Goal: Transaction & Acquisition: Purchase product/service

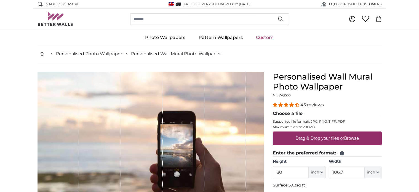
click at [347, 140] on u "Browse" at bounding box center [352, 138] width 15 height 5
click at [347, 133] on input "Drag & Drop your files or Browse" at bounding box center [327, 132] width 109 height 2
type input "**********"
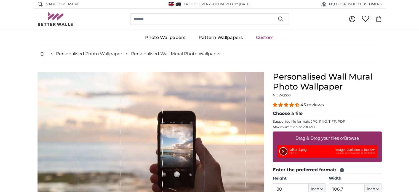
click at [281, 148] on button "Remove" at bounding box center [283, 151] width 7 height 7
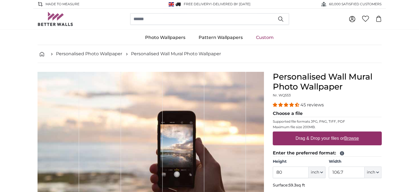
click at [351, 136] on u "Browse" at bounding box center [352, 138] width 15 height 5
click at [351, 133] on input "Drag & Drop your files or Browse" at bounding box center [327, 132] width 109 height 2
type input "**********"
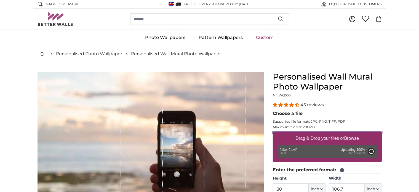
type input "19.3"
type input "30.5"
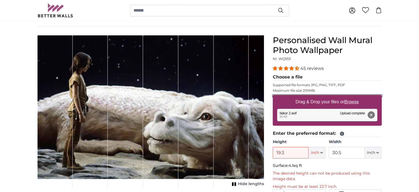
scroll to position [40, 0]
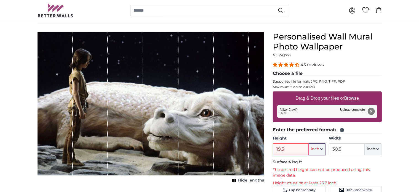
click at [320, 148] on button "inch" at bounding box center [317, 149] width 17 height 12
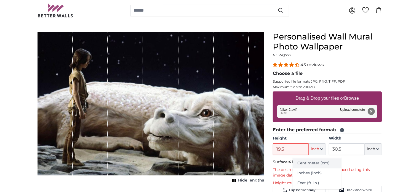
click at [313, 164] on link "Centimeter (cm)" at bounding box center [317, 163] width 49 height 10
type input "49"
type input "77.4"
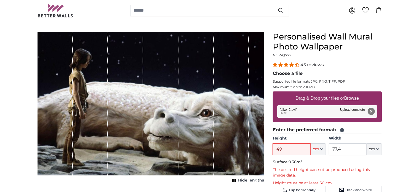
click at [298, 148] on input "49" at bounding box center [292, 149] width 38 height 12
type input "4"
type input "200"
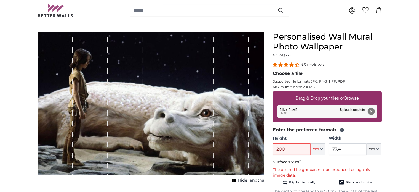
click at [361, 151] on input "77.4" at bounding box center [348, 149] width 38 height 12
type input "7"
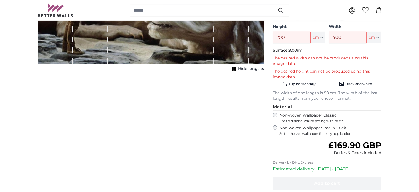
scroll to position [157, 0]
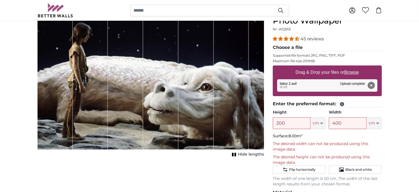
scroll to position [62, 0]
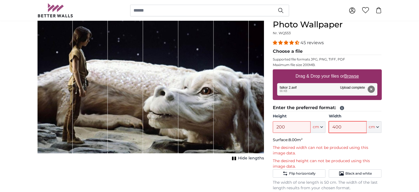
click at [343, 124] on input "400" at bounding box center [348, 127] width 38 height 12
type input "4"
type input "300"
click at [305, 124] on input "200" at bounding box center [292, 127] width 38 height 12
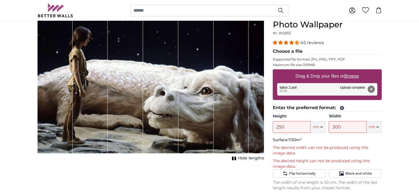
click at [290, 131] on input "250" at bounding box center [292, 127] width 38 height 12
type input "2"
type input "300"
click at [356, 127] on input "300" at bounding box center [348, 127] width 38 height 12
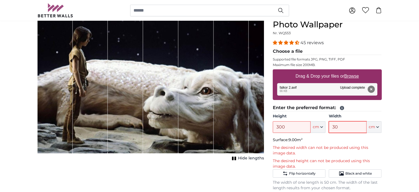
type input "3"
type input "100"
click at [289, 128] on input "300" at bounding box center [292, 127] width 38 height 12
type input "3"
type input "1"
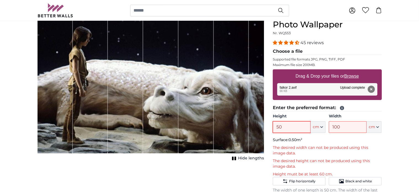
type input "50"
click at [342, 131] on input "100" at bounding box center [348, 127] width 38 height 12
type input "1"
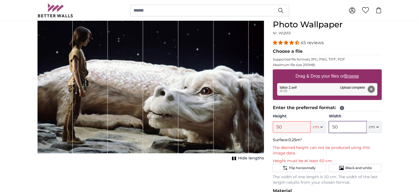
type input "50"
click at [289, 128] on input "50" at bounding box center [292, 127] width 38 height 12
type input "5"
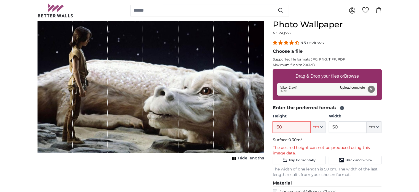
type input "60"
click at [351, 128] on input "50" at bounding box center [348, 127] width 38 height 12
type input "5"
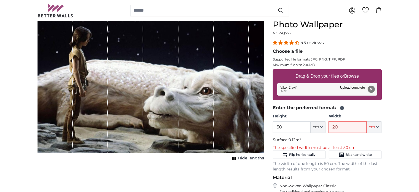
type input "2"
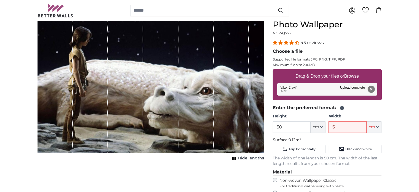
type input "50"
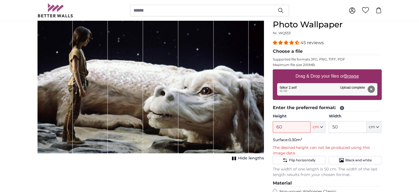
click at [240, 158] on span "Hide lengths" at bounding box center [251, 158] width 26 height 6
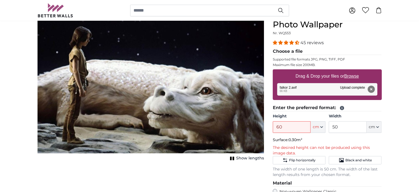
click at [240, 158] on span "Show lengths" at bounding box center [250, 158] width 28 height 6
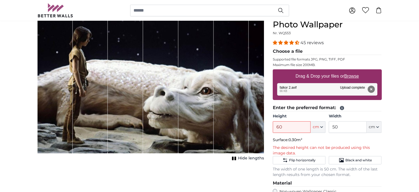
click at [240, 158] on span "Hide lengths" at bounding box center [251, 158] width 26 height 6
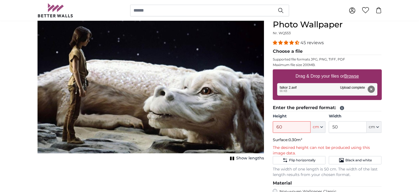
click at [240, 158] on span "Show lengths" at bounding box center [250, 158] width 28 height 6
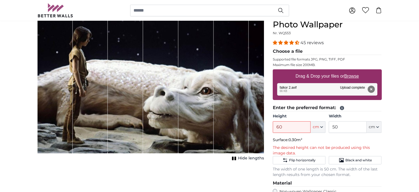
click at [240, 158] on span "Hide lengths" at bounding box center [251, 158] width 26 height 6
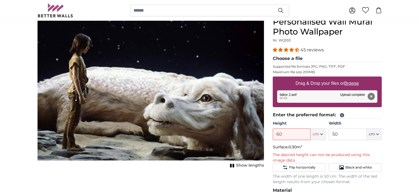
scroll to position [57, 0]
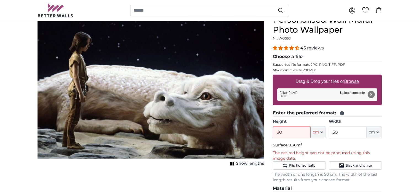
click at [246, 165] on span "Show lengths" at bounding box center [250, 164] width 28 height 6
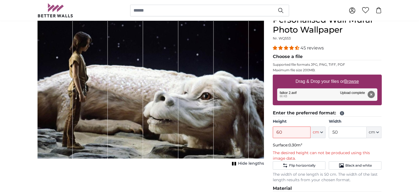
click at [213, 133] on div "1 of 1" at bounding box center [196, 87] width 35 height 144
click at [233, 163] on rect "1 of 1" at bounding box center [233, 164] width 2 height 4
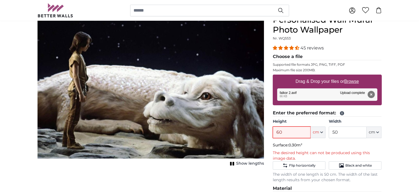
click at [294, 131] on input "60" at bounding box center [292, 132] width 38 height 12
type input "6"
type input "5"
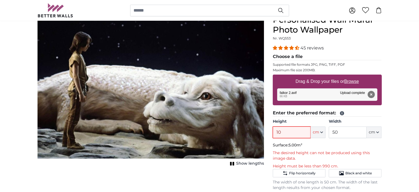
type input "1"
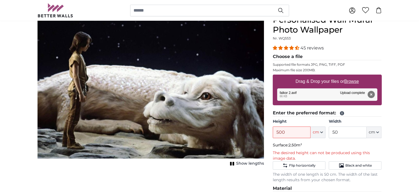
click at [295, 155] on p "The desired height can not be produced using this image data." at bounding box center [327, 155] width 109 height 11
click at [340, 111] on icon at bounding box center [342, 113] width 4 height 4
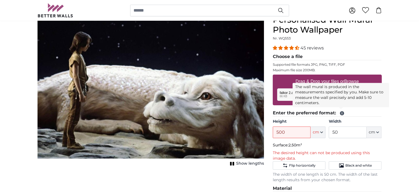
click at [342, 113] on icon at bounding box center [342, 113] width 4 height 4
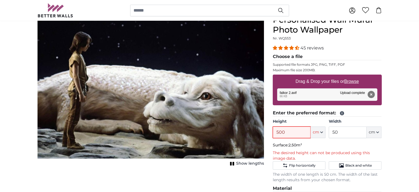
click at [300, 134] on input "500" at bounding box center [292, 132] width 38 height 12
type input "5"
type input "300"
click at [297, 166] on span "Flip horizontally" at bounding box center [302, 165] width 27 height 4
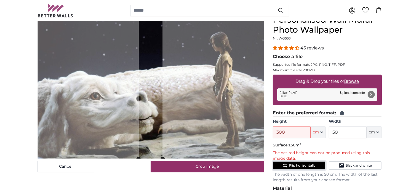
click at [297, 166] on span "Flip horizontally" at bounding box center [302, 165] width 27 height 4
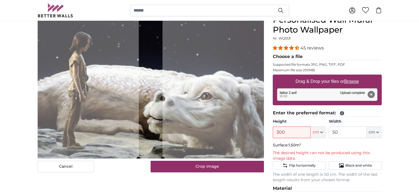
click at [129, 168] on div "Cancel Crop image" at bounding box center [151, 167] width 227 height 12
click at [141, 99] on cropper-handle at bounding box center [151, 87] width 24 height 144
click at [184, 95] on img at bounding box center [151, 87] width 226 height 144
click at [107, 107] on img at bounding box center [151, 87] width 226 height 144
click at [67, 170] on button "Cancel" at bounding box center [66, 167] width 57 height 12
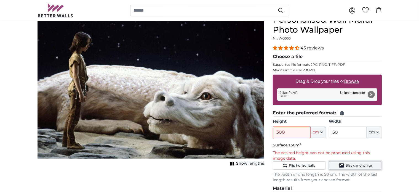
click at [352, 164] on span "Black and white" at bounding box center [359, 165] width 27 height 4
click at [345, 167] on button "Black and white" at bounding box center [355, 165] width 53 height 8
click at [348, 134] on input "50" at bounding box center [348, 132] width 38 height 12
type input "5"
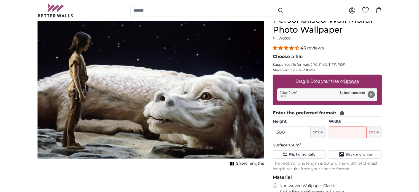
click at [245, 163] on span "Show lengths" at bounding box center [250, 164] width 28 height 6
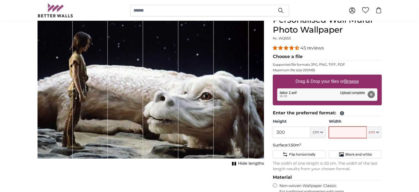
click at [349, 132] on input "Width" at bounding box center [348, 132] width 38 height 12
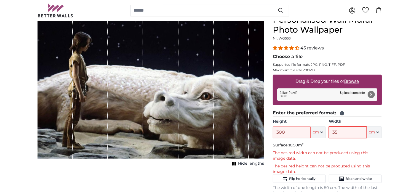
type input "3"
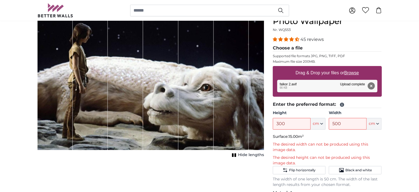
scroll to position [64, 0]
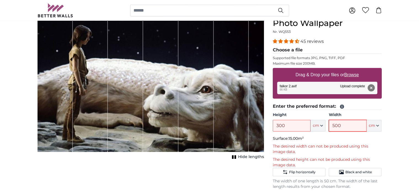
click at [350, 123] on input "500" at bounding box center [348, 126] width 38 height 12
type input "5"
type input "1"
type input "3"
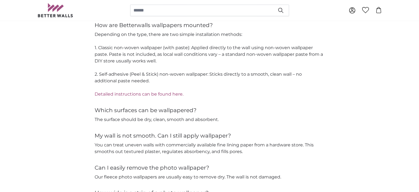
scroll to position [873, 0]
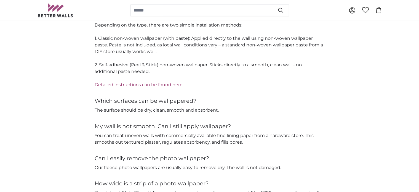
type input "3"
drag, startPoint x: 419, startPoint y: 115, endPoint x: 424, endPoint y: 125, distance: 11.0
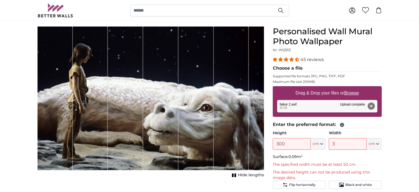
scroll to position [42, 0]
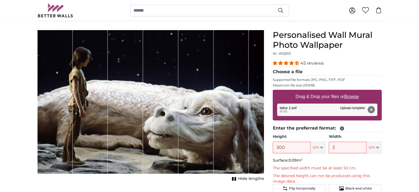
click at [156, 114] on div "1 of 1" at bounding box center [160, 102] width 35 height 144
drag, startPoint x: 156, startPoint y: 114, endPoint x: 156, endPoint y: 129, distance: 14.9
click at [156, 129] on div "1 of 1" at bounding box center [160, 102] width 35 height 144
click at [207, 141] on div "1 of 1" at bounding box center [196, 102] width 35 height 144
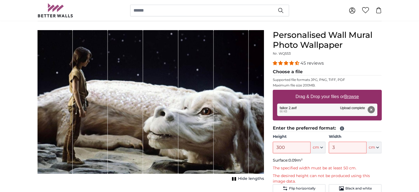
click at [207, 141] on div "1 of 1" at bounding box center [196, 102] width 35 height 144
drag, startPoint x: 239, startPoint y: 109, endPoint x: 189, endPoint y: 117, distance: 50.2
click at [189, 117] on div "1 of 1" at bounding box center [151, 102] width 227 height 144
click at [189, 117] on div "1 of 1" at bounding box center [196, 102] width 35 height 144
click at [128, 111] on div "1 of 1" at bounding box center [125, 102] width 35 height 144
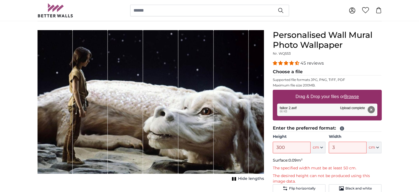
click at [211, 118] on div "1 of 1" at bounding box center [196, 102] width 35 height 144
click at [298, 148] on input "300" at bounding box center [292, 148] width 38 height 12
type input "3"
type input "2"
type input "3"
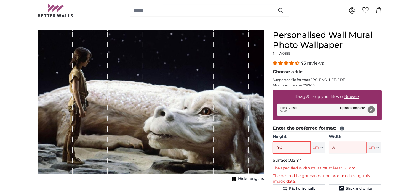
type input "4"
type input "100"
click at [352, 146] on input "3" at bounding box center [348, 148] width 38 height 12
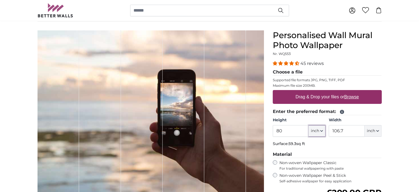
click at [323, 129] on icon "button" at bounding box center [322, 130] width 3 height 3
click at [319, 146] on link "Centimeter (cm)" at bounding box center [317, 145] width 49 height 10
type input "203.2"
type input "271.1"
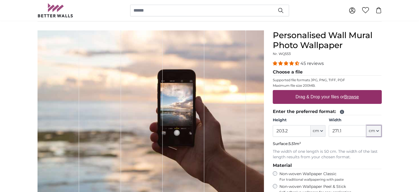
click at [379, 129] on icon "button" at bounding box center [378, 130] width 3 height 3
click at [375, 146] on link "Centimeter (cm)" at bounding box center [374, 145] width 49 height 10
click at [353, 96] on u "Browse" at bounding box center [352, 96] width 15 height 5
click at [353, 92] on input "Drag & Drop your files or Browse" at bounding box center [327, 91] width 109 height 2
type input "**********"
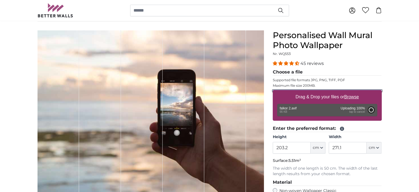
type input "49"
type input "77.4"
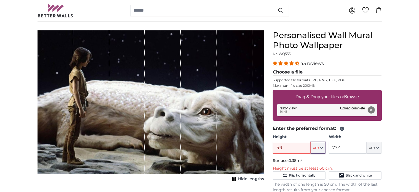
click at [322, 147] on icon "button" at bounding box center [322, 147] width 3 height 3
click at [284, 149] on input "49" at bounding box center [292, 148] width 38 height 12
type input "4"
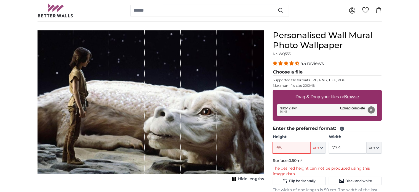
type input "6"
type input "7"
type input "8"
type input "9"
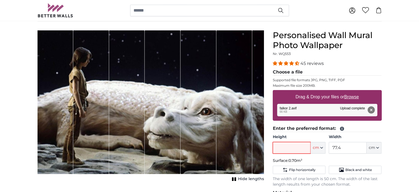
type input "7"
click at [347, 146] on input "77.4" at bounding box center [348, 148] width 38 height 12
type input "7"
click at [294, 149] on input "Height" at bounding box center [292, 148] width 38 height 12
click at [346, 150] on input "100" at bounding box center [348, 148] width 38 height 12
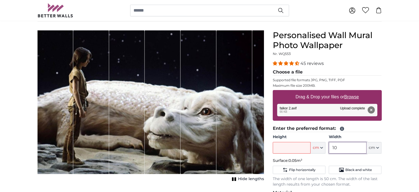
type input "1"
type input "300"
click at [294, 143] on input "Height" at bounding box center [292, 148] width 38 height 12
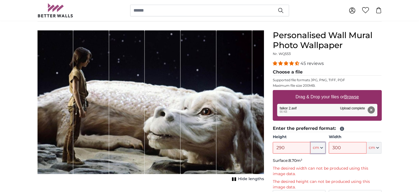
click at [321, 150] on button "cm" at bounding box center [318, 148] width 15 height 12
click at [282, 145] on input "290" at bounding box center [292, 148] width 38 height 12
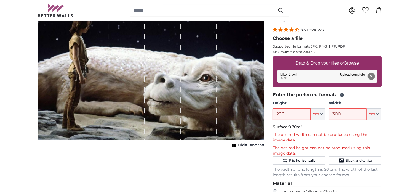
scroll to position [104, 0]
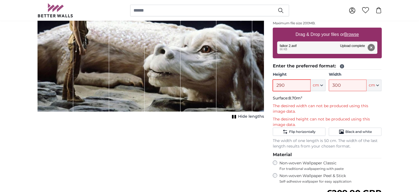
click at [298, 86] on input "290" at bounding box center [292, 86] width 38 height 12
type input "2"
type input "6"
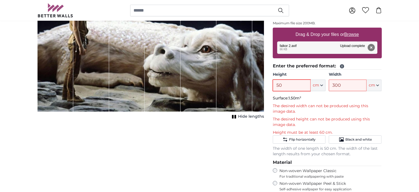
type input "5"
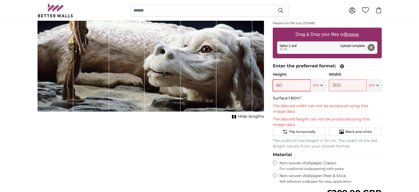
type input "6"
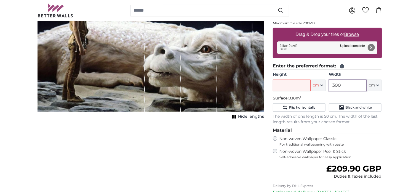
click at [349, 82] on input "300" at bounding box center [348, 86] width 38 height 12
type input "3"
click at [295, 84] on input "Height" at bounding box center [292, 86] width 38 height 12
type input "60"
click at [344, 83] on input "Width" at bounding box center [348, 86] width 38 height 12
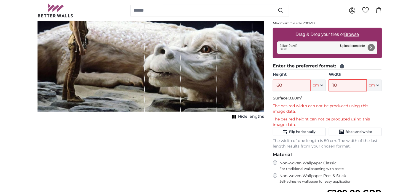
type input "1"
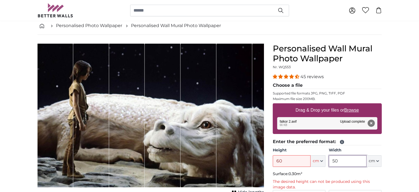
scroll to position [34, 0]
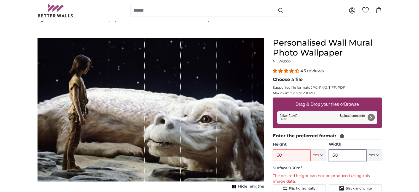
type input "50"
click at [372, 116] on button "Remove" at bounding box center [371, 117] width 7 height 7
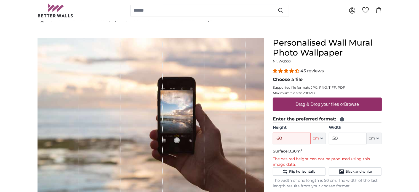
click at [353, 104] on u "Browse" at bounding box center [352, 104] width 15 height 5
click at [353, 99] on input "Drag & Drop your files or Browse" at bounding box center [327, 98] width 109 height 2
type input "**********"
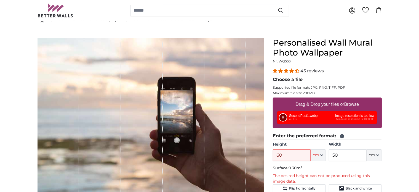
click at [283, 119] on button "Remove" at bounding box center [283, 117] width 7 height 7
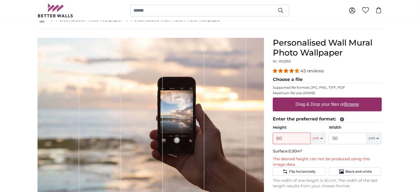
click at [353, 104] on u "Browse" at bounding box center [352, 104] width 15 height 5
click at [353, 99] on input "Drag & Drop your files or Browse" at bounding box center [327, 98] width 109 height 2
type input "**********"
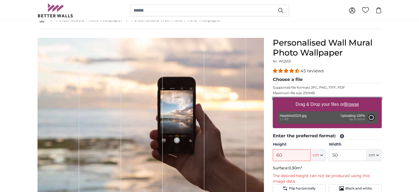
type input "101"
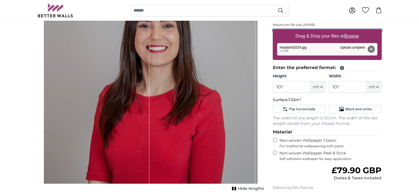
scroll to position [101, 0]
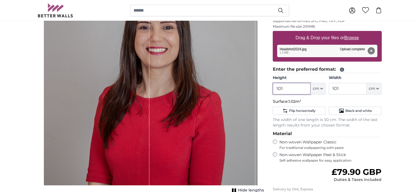
click at [289, 87] on input "101" at bounding box center [292, 89] width 38 height 12
type input "1"
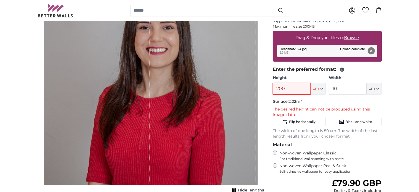
type input "200"
click at [386, 116] on div "Personalised Wall Mural Photo Wallpaper Nr. WQ553 45 reviews Choose a file Supp…" at bounding box center [328, 119] width 118 height 297
click at [345, 89] on input "101" at bounding box center [348, 89] width 38 height 12
type input "1"
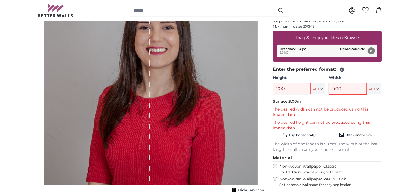
type input "400"
click at [290, 89] on input "200" at bounding box center [292, 89] width 38 height 12
type input "2"
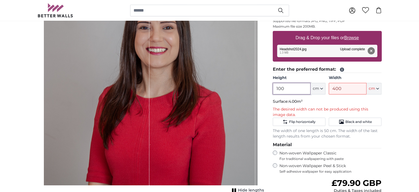
type input "100"
click at [343, 84] on input "400" at bounding box center [348, 89] width 38 height 12
type input "4"
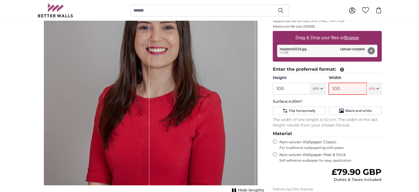
type input "100"
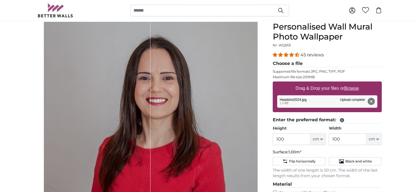
scroll to position [39, 0]
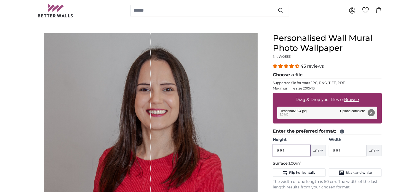
click at [288, 145] on input "100" at bounding box center [292, 151] width 38 height 12
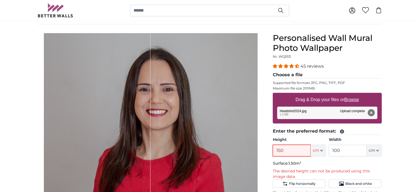
type input "150"
click at [371, 109] on button "Remove" at bounding box center [371, 112] width 7 height 7
